Goal: Task Accomplishment & Management: Use online tool/utility

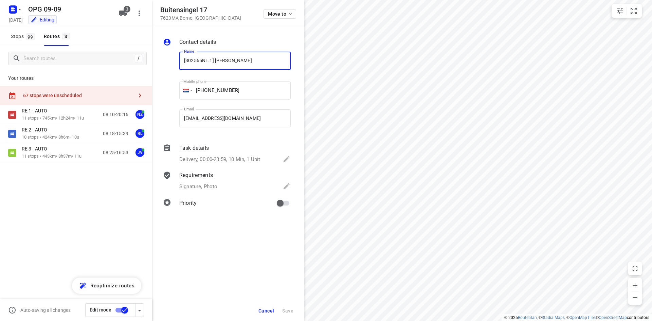
click at [264, 308] on span "Cancel" at bounding box center [266, 310] width 16 height 5
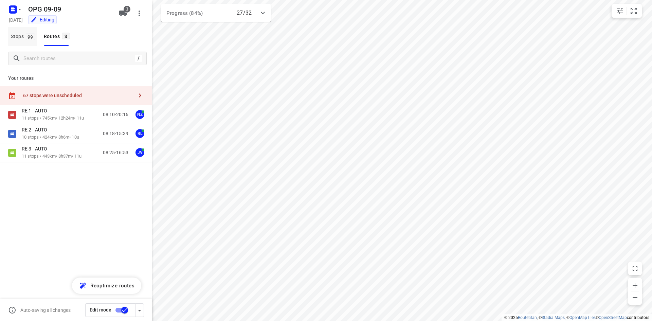
drag, startPoint x: 16, startPoint y: 32, endPoint x: 21, endPoint y: 39, distance: 8.1
click at [16, 32] on span "Stops 99" at bounding box center [24, 36] width 26 height 8
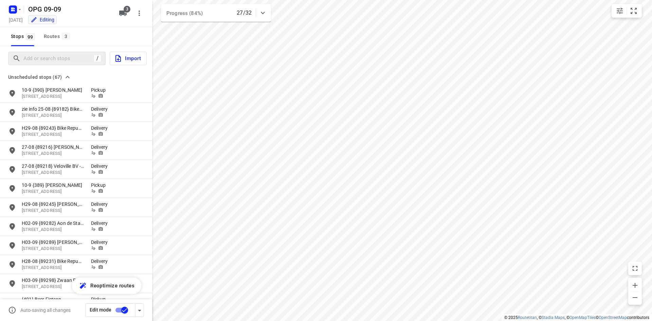
click at [31, 53] on div "/" at bounding box center [56, 59] width 97 height 14
click at [31, 55] on input "Add or search stops" at bounding box center [59, 58] width 70 height 11
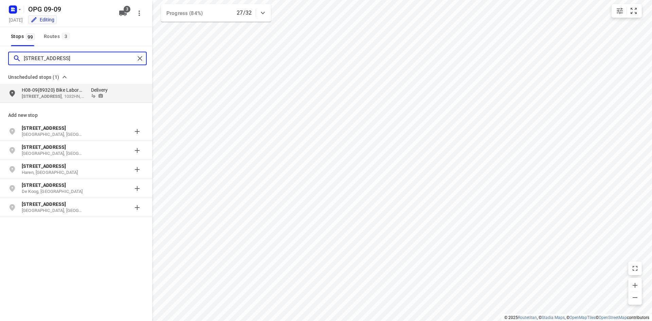
type input "[STREET_ADDRESS]"
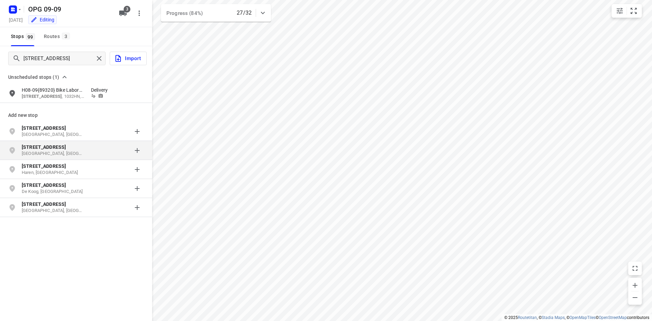
click at [66, 153] on p "[GEOGRAPHIC_DATA], [GEOGRAPHIC_DATA]" at bounding box center [53, 153] width 62 height 6
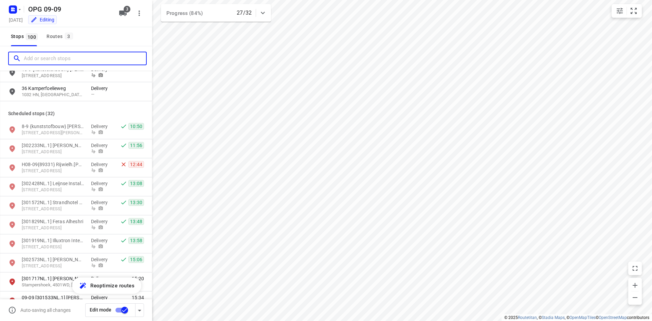
scroll to position [1290, 0]
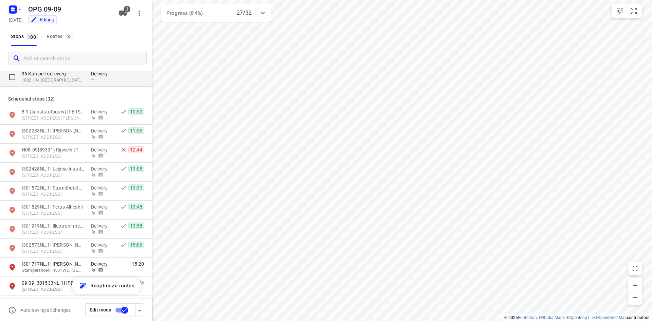
click at [105, 83] on div "Delivery —" at bounding box center [101, 76] width 20 height 13
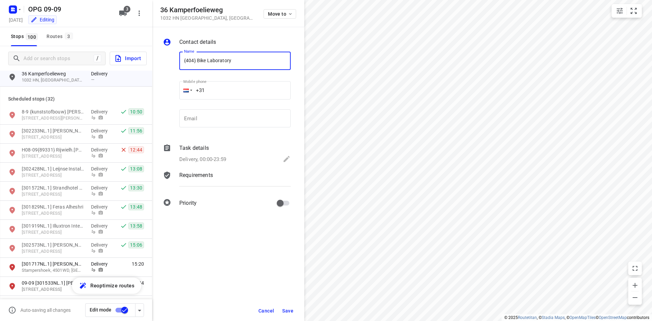
type input "{404} Bike Laboratory"
click at [231, 92] on input "+31" at bounding box center [234, 90] width 111 height 18
click at [215, 165] on div "Task details Delivery, 00:00-23:59" at bounding box center [235, 154] width 114 height 23
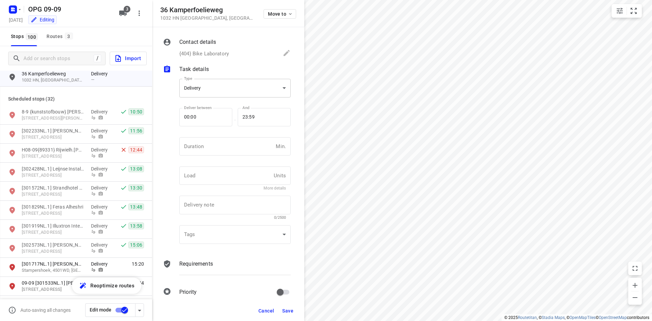
click at [207, 91] on body "i © 2025 Routetitan , © Stadia Maps , © OpenMapTiles © OpenStreetMap contributo…" at bounding box center [326, 160] width 652 height 321
click at [209, 104] on div "Pickup" at bounding box center [232, 100] width 95 height 8
type input "pickup"
click at [208, 144] on input "number" at bounding box center [226, 146] width 94 height 18
type input "10"
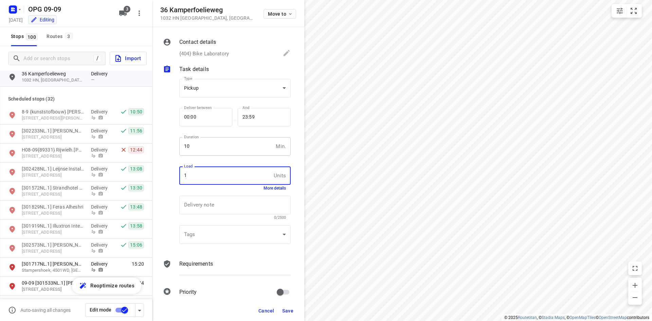
type input "1"
click at [207, 268] on div "Requirements" at bounding box center [235, 269] width 114 height 23
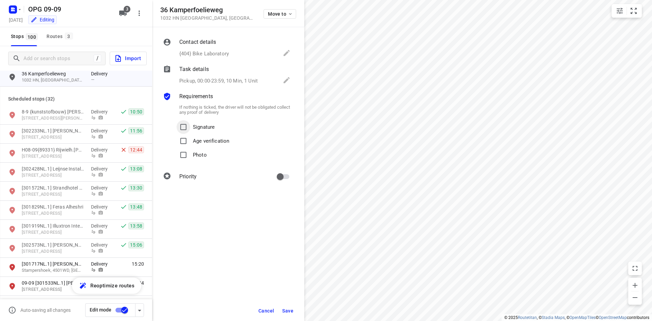
click at [189, 127] on input "Signature" at bounding box center [183, 127] width 14 height 14
checkbox input "true"
click at [190, 156] on input "Photo" at bounding box center [183, 155] width 14 height 14
checkbox input "true"
click at [282, 174] on input "primary checkbox" at bounding box center [280, 176] width 39 height 13
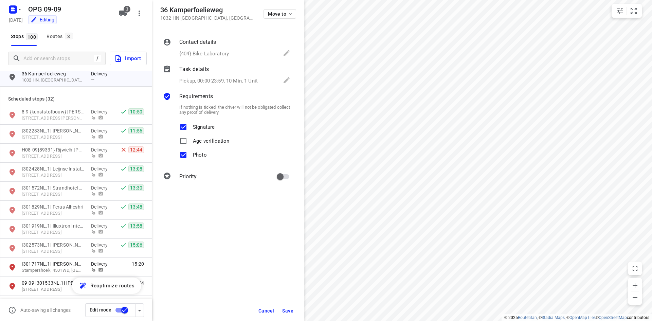
checkbox input "true"
click at [294, 314] on button "Save" at bounding box center [287, 310] width 17 height 12
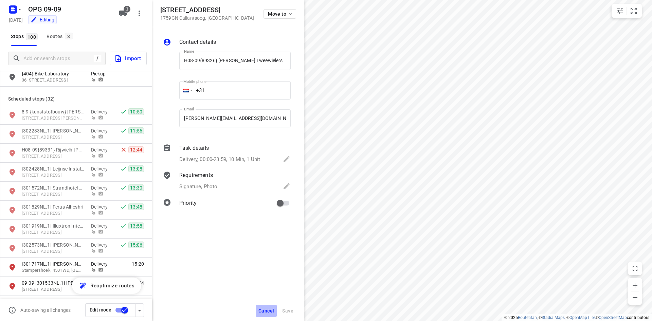
drag, startPoint x: 266, startPoint y: 310, endPoint x: 269, endPoint y: 297, distance: 13.5
click at [266, 310] on span "Cancel" at bounding box center [266, 310] width 16 height 5
click at [271, 306] on button "Cancel" at bounding box center [266, 310] width 21 height 12
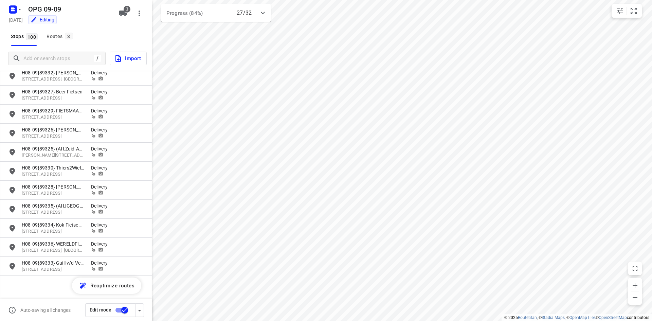
scroll to position [916, 0]
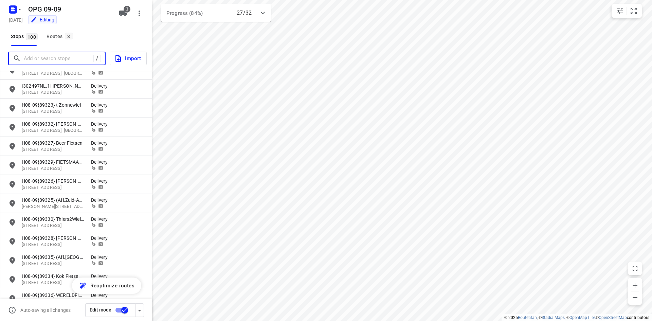
click at [44, 60] on input "Add or search stops" at bounding box center [59, 58] width 70 height 11
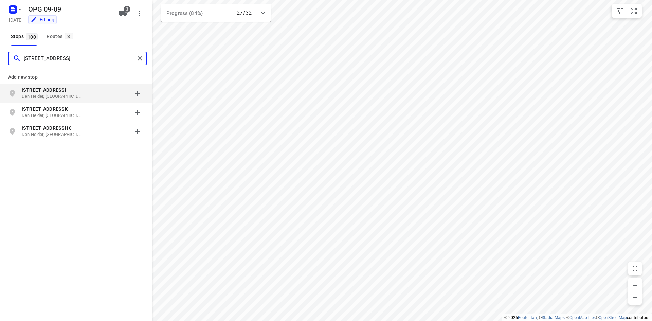
type input "[STREET_ADDRESS]"
click at [78, 93] on p "[STREET_ADDRESS]" at bounding box center [53, 90] width 62 height 7
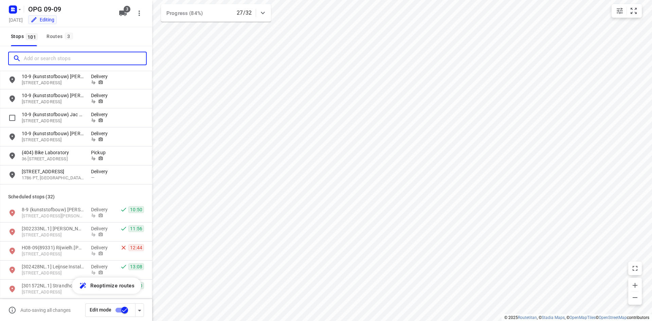
scroll to position [1222, 0]
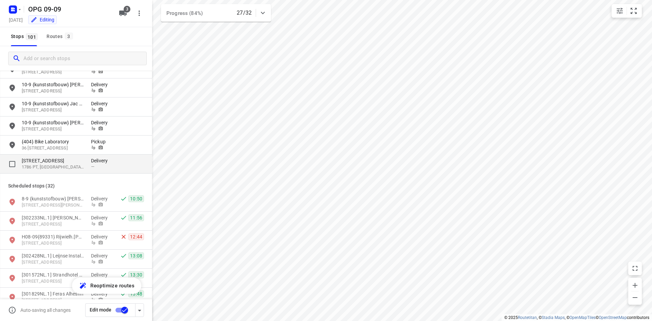
click at [97, 161] on p "Delivery" at bounding box center [101, 160] width 20 height 7
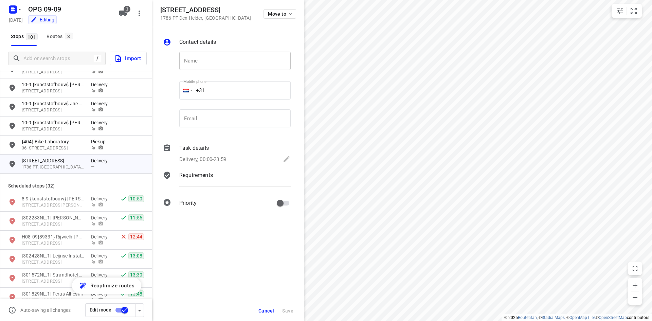
click at [194, 63] on input "text" at bounding box center [234, 61] width 111 height 18
click at [183, 61] on input "{bouwman}" at bounding box center [234, 61] width 111 height 18
click at [246, 64] on input "10-9 {bouwman}" at bounding box center [234, 61] width 111 height 18
type input "10-9 {bouwman} p/a Tenaz Den Helder"
click at [201, 147] on p "Task details" at bounding box center [194, 148] width 30 height 8
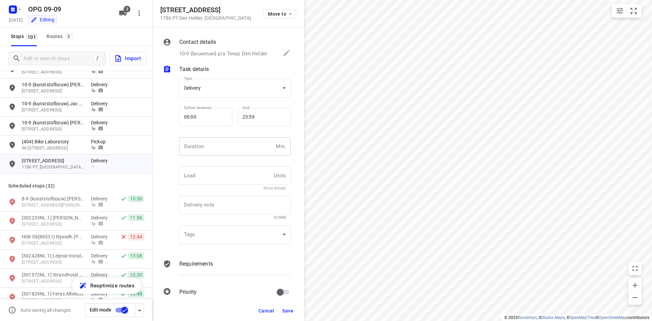
click at [199, 150] on input "number" at bounding box center [226, 146] width 94 height 18
type input "10"
type input "1"
click at [200, 267] on div "Requirements" at bounding box center [235, 269] width 114 height 23
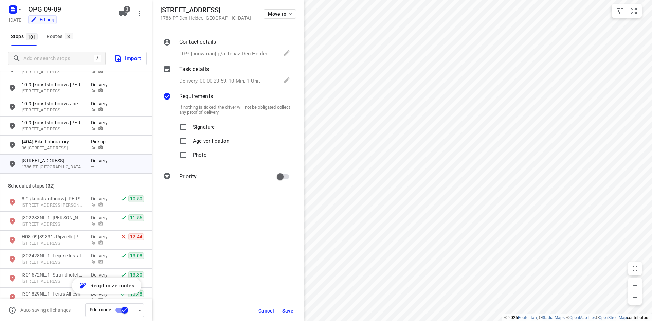
click at [194, 120] on p "Signature" at bounding box center [204, 125] width 22 height 10
click at [190, 120] on input "Signature" at bounding box center [183, 127] width 14 height 14
checkbox input "true"
click at [196, 153] on p "Photo" at bounding box center [200, 153] width 14 height 10
click at [190, 153] on input "Photo" at bounding box center [183, 155] width 14 height 14
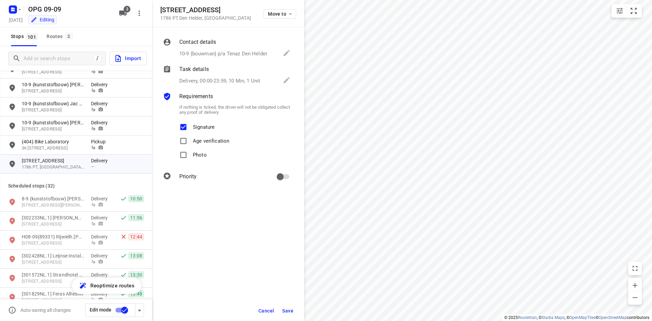
checkbox input "true"
click at [279, 175] on input "primary checkbox" at bounding box center [280, 176] width 39 height 13
checkbox input "true"
click at [286, 311] on span "Save" at bounding box center [287, 310] width 11 height 5
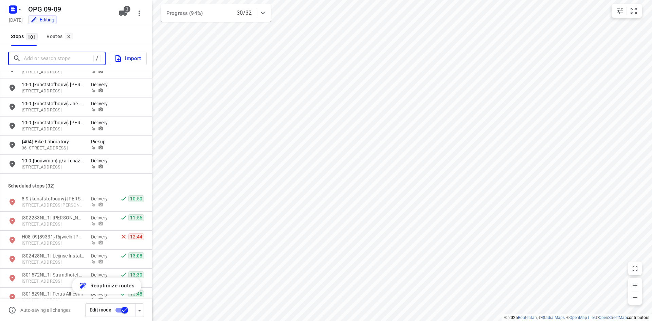
click at [43, 59] on input "Add or search stops" at bounding box center [59, 58] width 70 height 11
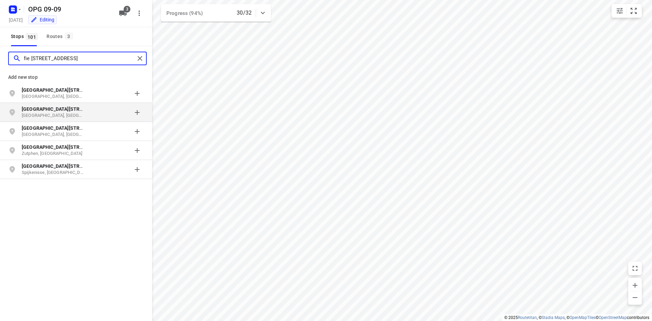
type input "fie [STREET_ADDRESS]"
click at [86, 113] on div "[GEOGRAPHIC_DATA][STREET_ADDRESS][GEOGRAPHIC_DATA]" at bounding box center [56, 113] width 69 height 14
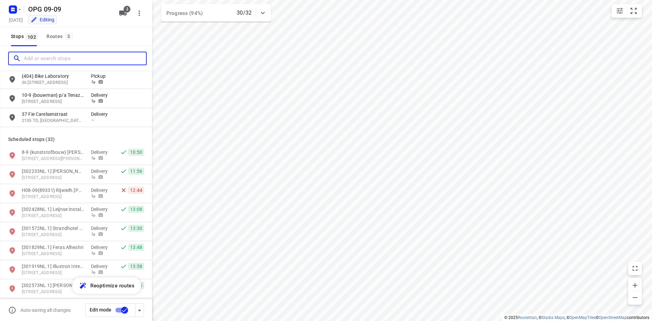
scroll to position [1290, 0]
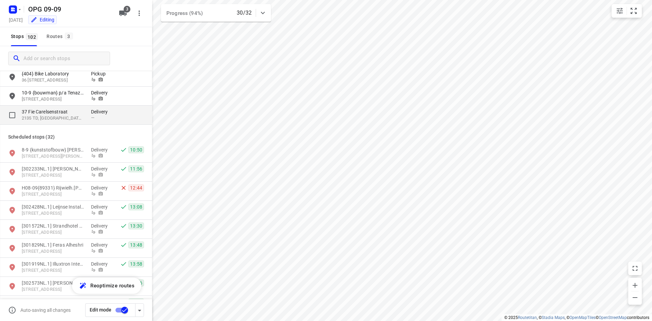
click at [108, 119] on div "—" at bounding box center [101, 117] width 20 height 5
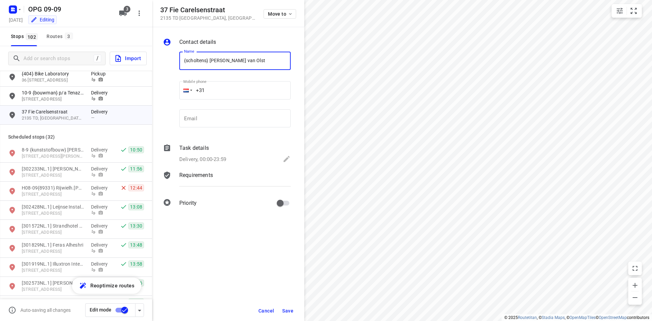
type input "{scholtens} [PERSON_NAME] van Olst"
click at [229, 88] on input "+31" at bounding box center [234, 90] width 111 height 18
type input "[PHONE_NUMBER]"
click at [225, 149] on div "Task details" at bounding box center [234, 148] width 111 height 8
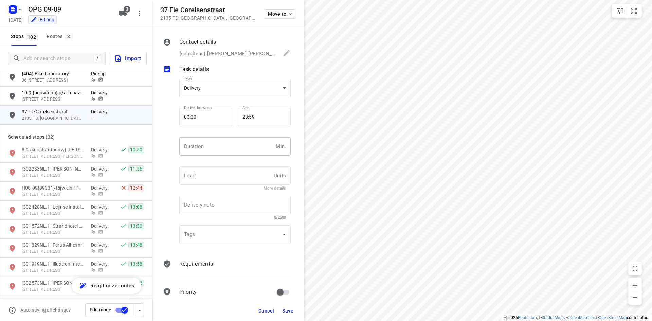
click at [228, 140] on input "number" at bounding box center [226, 146] width 94 height 18
type input "10"
type input "1"
click at [212, 271] on div "Requirements" at bounding box center [235, 269] width 114 height 23
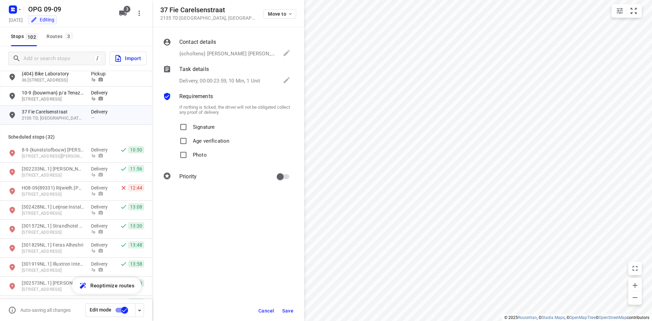
click at [198, 135] on p "Age verification" at bounding box center [211, 139] width 36 height 10
click at [190, 135] on input "Age verification" at bounding box center [183, 141] width 14 height 14
checkbox input "true"
click at [196, 125] on p "Signature" at bounding box center [204, 125] width 22 height 10
click at [190, 125] on input "Signature" at bounding box center [183, 127] width 14 height 14
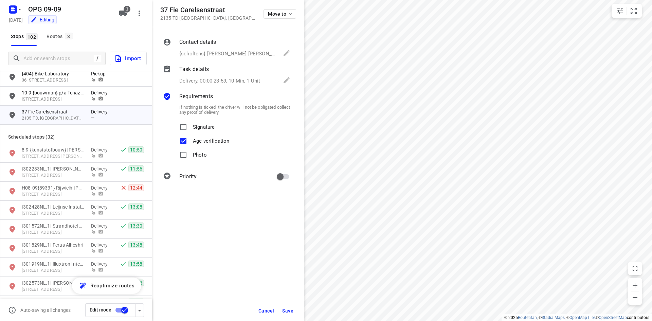
checkbox input "true"
click at [188, 145] on input "Age verification" at bounding box center [183, 141] width 14 height 14
checkbox input "false"
click at [192, 160] on label "Photo" at bounding box center [191, 155] width 30 height 14
click at [190, 160] on input "Photo" at bounding box center [183, 155] width 14 height 14
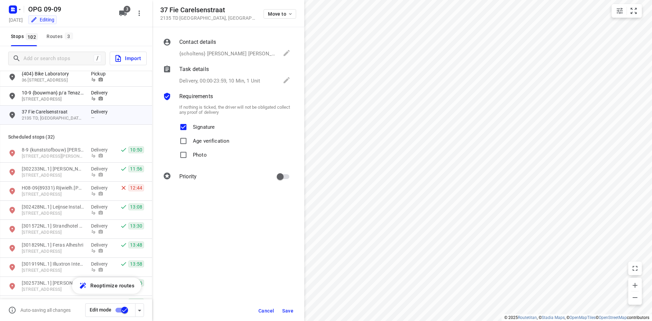
checkbox input "true"
click at [280, 174] on input "primary checkbox" at bounding box center [280, 176] width 39 height 13
checkbox input "true"
click at [286, 310] on span "Save" at bounding box center [287, 310] width 11 height 5
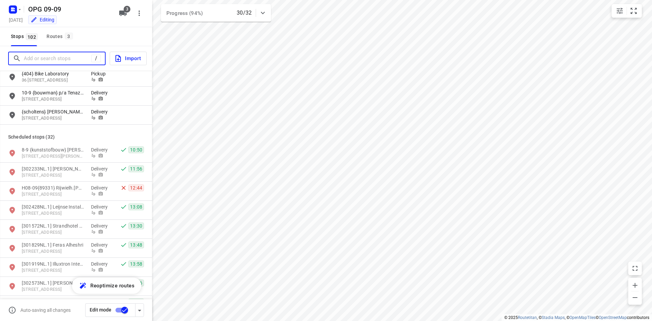
click at [59, 62] on input "Add or search stops" at bounding box center [58, 58] width 68 height 11
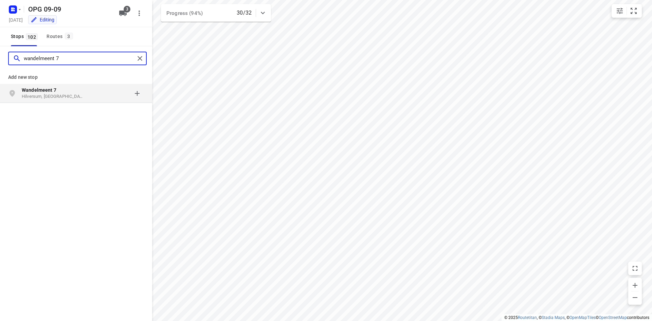
type input "wandelmeent 7"
click at [94, 90] on div "grid" at bounding box center [117, 94] width 53 height 14
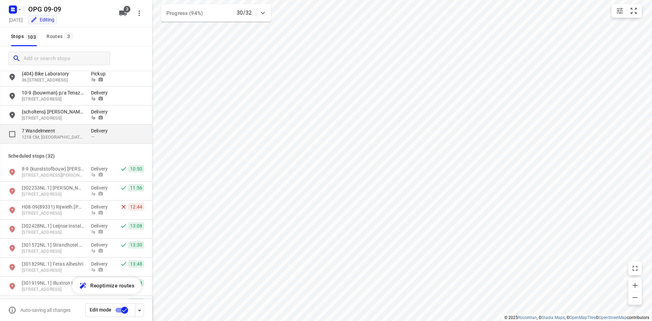
click at [104, 128] on p "Delivery" at bounding box center [101, 130] width 20 height 7
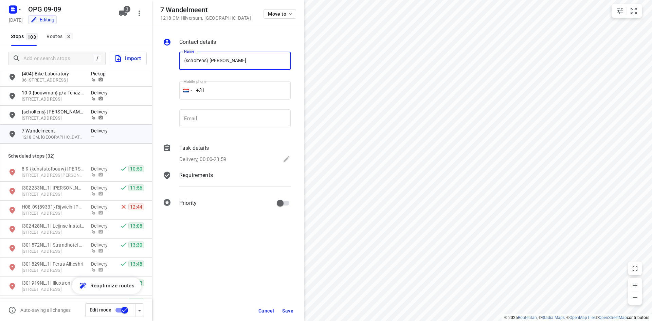
type input "{scholtens} [PERSON_NAME]"
type input "[PHONE_NUMBER]"
click at [225, 152] on div "Task details" at bounding box center [234, 148] width 111 height 8
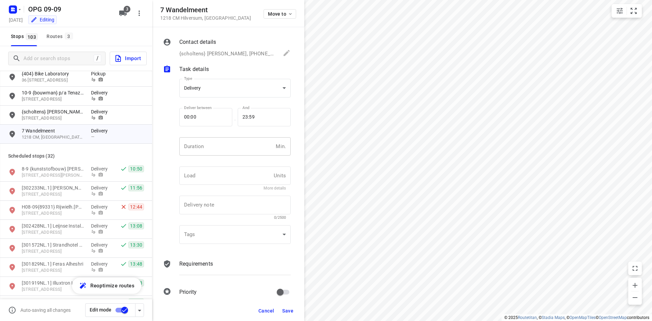
click at [231, 143] on input "number" at bounding box center [226, 146] width 94 height 18
type input "10"
type input "1"
click at [207, 262] on p "Requirements" at bounding box center [196, 264] width 34 height 8
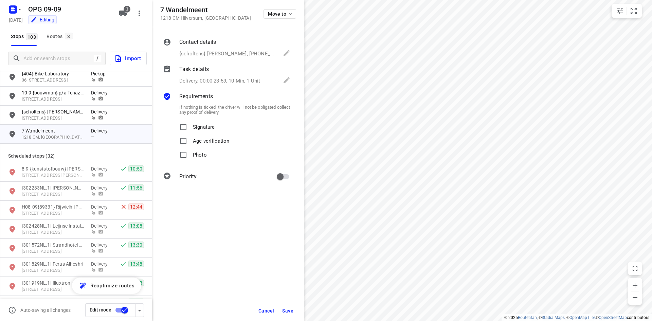
click at [200, 124] on p "Signature" at bounding box center [204, 125] width 22 height 10
click at [190, 124] on input "Signature" at bounding box center [183, 127] width 14 height 14
checkbox input "true"
click at [205, 156] on p "Photo" at bounding box center [200, 153] width 14 height 10
click at [190, 156] on input "Photo" at bounding box center [183, 155] width 14 height 14
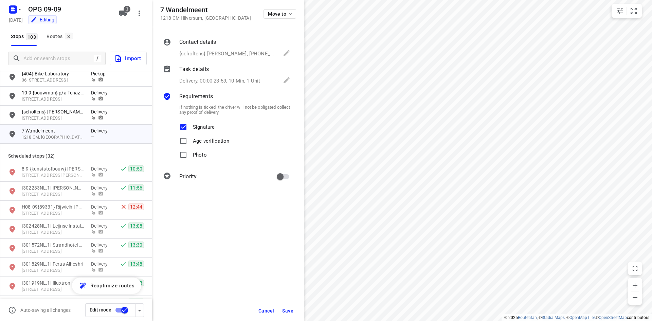
checkbox input "true"
click at [279, 182] on input "primary checkbox" at bounding box center [280, 176] width 39 height 13
click at [282, 178] on input "primary checkbox" at bounding box center [286, 176] width 39 height 13
checkbox input "false"
click at [287, 312] on span "Save" at bounding box center [287, 310] width 11 height 5
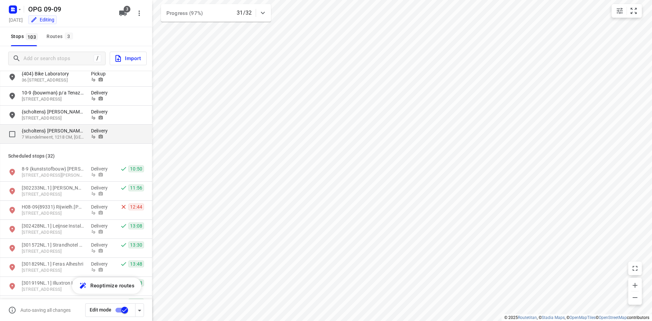
click at [83, 134] on p "{scholtens} [PERSON_NAME]" at bounding box center [53, 130] width 62 height 7
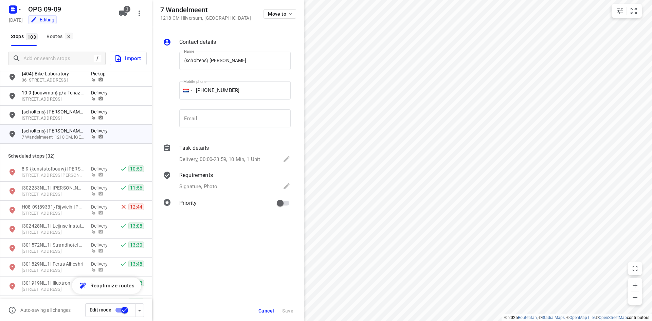
click at [210, 161] on p "Delivery, 00:00-23:59, 10 Min, 1 Unit" at bounding box center [219, 159] width 81 height 8
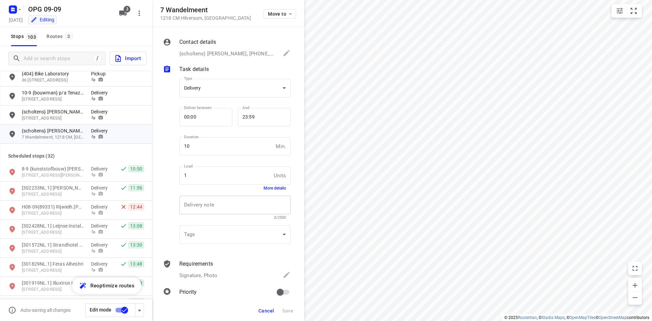
click at [217, 208] on div "x Delivery note" at bounding box center [234, 204] width 111 height 19
type textarea "[DATE] leveren."
click at [288, 313] on span "Save" at bounding box center [287, 310] width 11 height 5
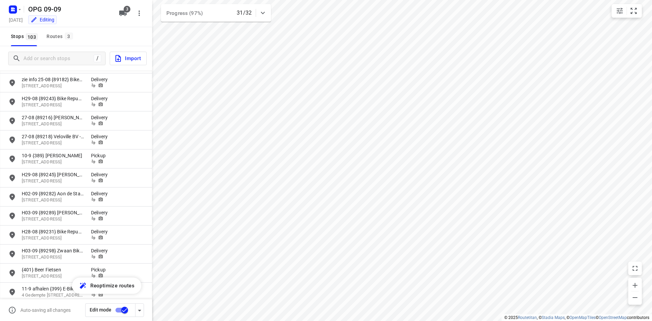
scroll to position [0, 0]
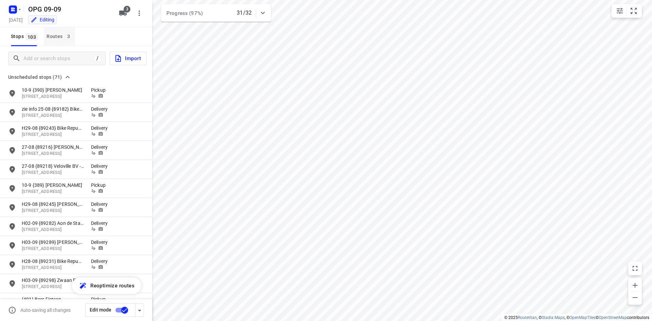
click at [49, 34] on div "Routes 3" at bounding box center [60, 36] width 28 height 8
